Goal: Information Seeking & Learning: Check status

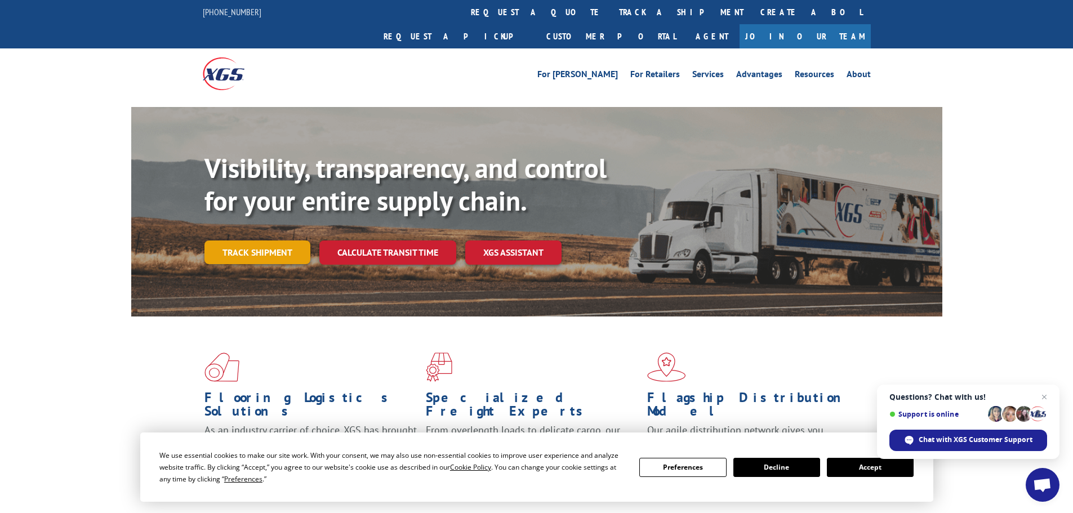
click at [298, 240] on link "Track shipment" at bounding box center [257, 252] width 106 height 24
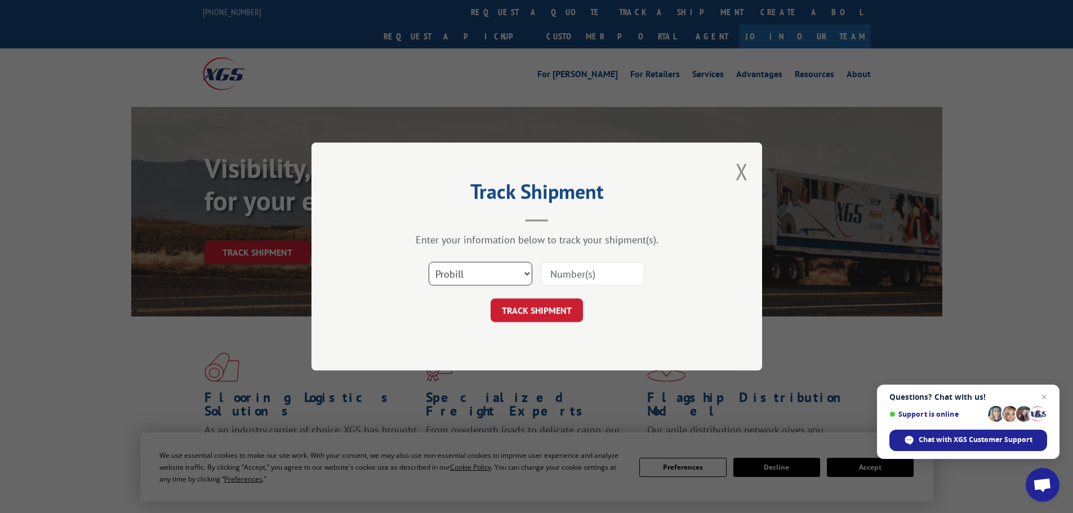
click at [483, 269] on select "Select category... Probill BOL PO" at bounding box center [481, 274] width 104 height 24
select select "po"
click at [429, 262] on select "Select category... Probill BOL PO" at bounding box center [481, 274] width 104 height 24
click at [596, 274] on input at bounding box center [593, 274] width 104 height 24
paste input "61541582"
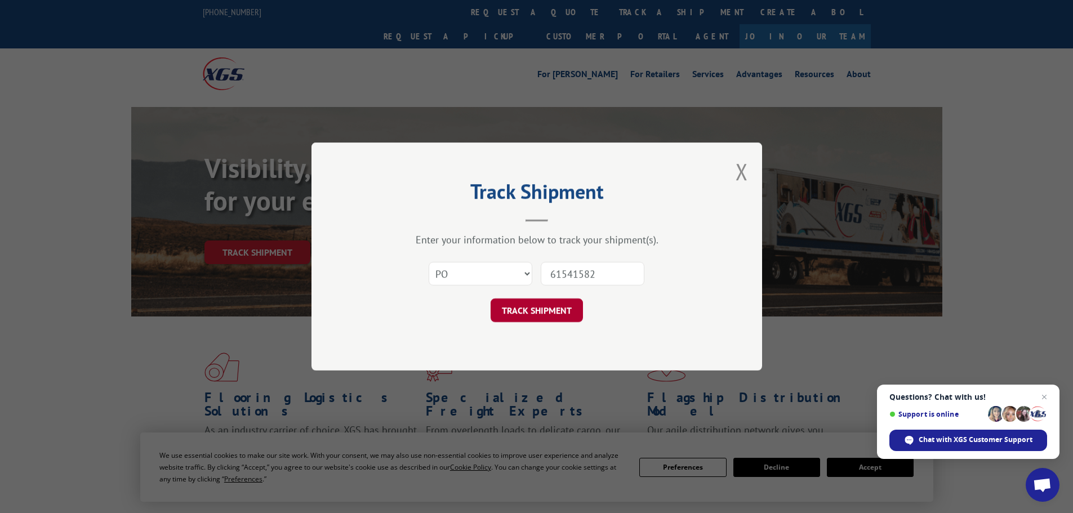
type input "61541582"
click at [573, 316] on button "TRACK SHIPMENT" at bounding box center [536, 310] width 92 height 24
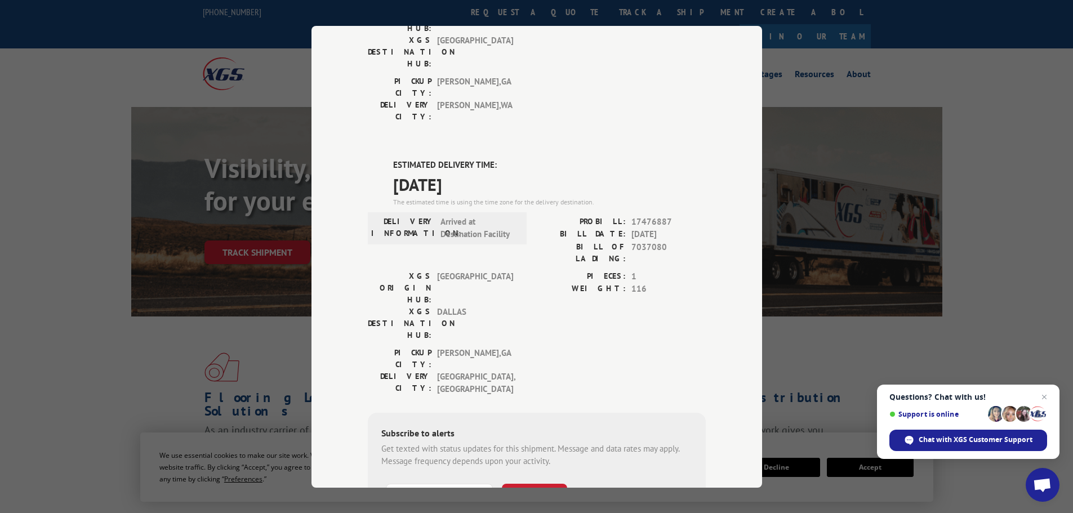
scroll to position [225, 0]
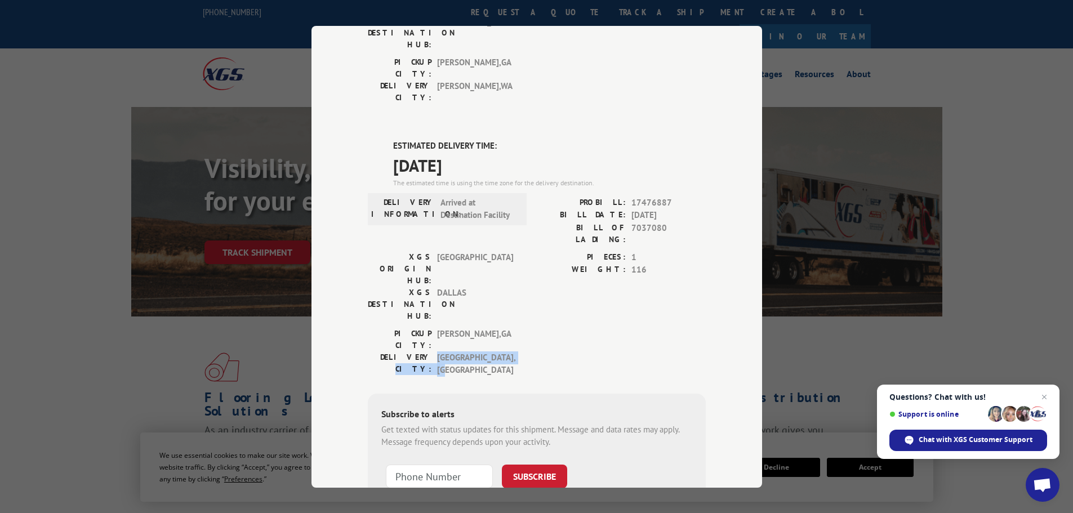
drag, startPoint x: 494, startPoint y: 230, endPoint x: 409, endPoint y: 234, distance: 85.7
click at [409, 351] on div "DELIVERY CITY: [GEOGRAPHIC_DATA] , [GEOGRAPHIC_DATA]" at bounding box center [444, 363] width 152 height 25
click at [546, 249] on div "ESTIMATED DELIVERY TIME: [DATE] The estimated time is using the time zone for t…" at bounding box center [537, 343] width 338 height 407
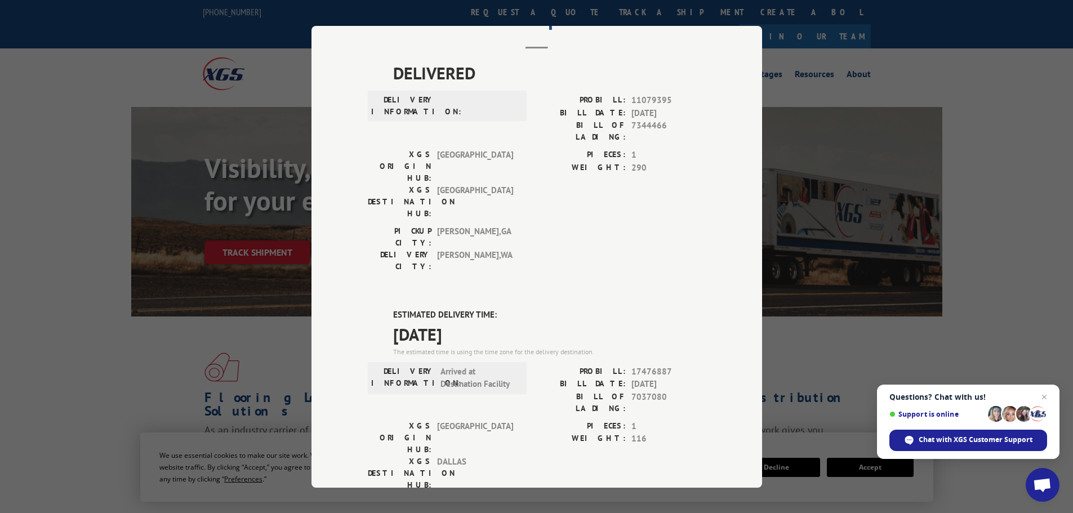
scroll to position [0, 0]
